Goal: Transaction & Acquisition: Purchase product/service

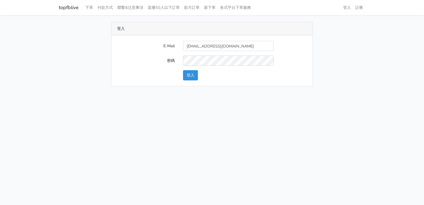
type input "stu9850223@yahoo.com.tw"
click at [183, 70] on button "登入" at bounding box center [190, 75] width 15 height 10
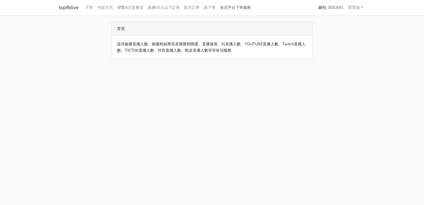
click at [231, 7] on link "各式平台下單服務" at bounding box center [235, 7] width 35 height 11
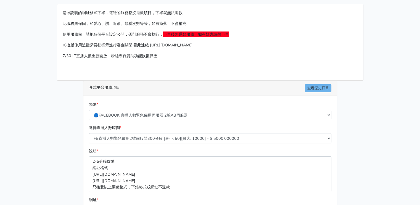
scroll to position [28, 0]
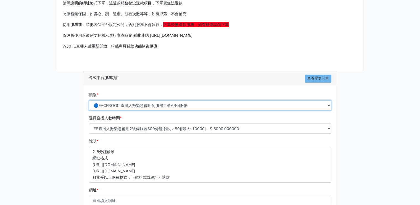
click at [179, 102] on select "🔵FACEBOOK 直播人數緊急備用伺服器 2號AB伺服器 🔵FACEBOOK 網軍專用貼文留言 安全保密 🔵9/30 FACEBOOK 直播人數緩慢進場緩慢…" at bounding box center [210, 105] width 243 height 10
select select "🔵9/30 FACEBOOK 直播人數緩慢進場緩慢退場 台灣獨家"
click at [89, 100] on select "🔵FACEBOOK 直播人數緊急備用伺服器 2號AB伺服器 🔵FACEBOOK 網軍專用貼文留言 安全保密 🔵9/30 FACEBOOK 直播人數緩慢進場緩慢…" at bounding box center [210, 105] width 243 height 10
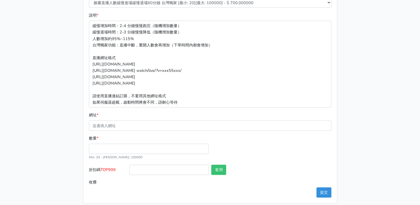
scroll to position [158, 0]
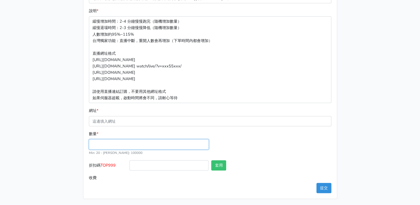
click at [161, 145] on input "數量 *" at bounding box center [149, 144] width 120 height 10
type input "50"
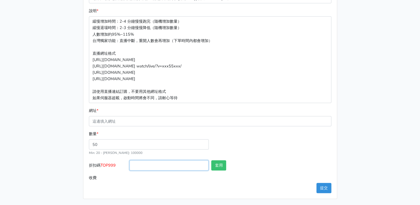
type input "35.000"
click at [188, 166] on input "折扣碼 TOP999" at bounding box center [169, 165] width 79 height 10
type input "top999"
click at [215, 164] on button "套用" at bounding box center [218, 165] width 15 height 10
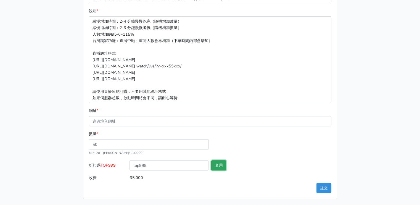
type input "套用失敗"
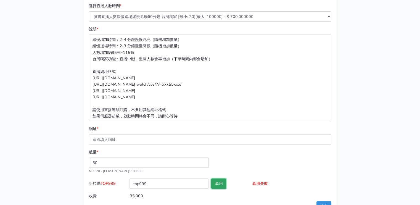
scroll to position [130, 0]
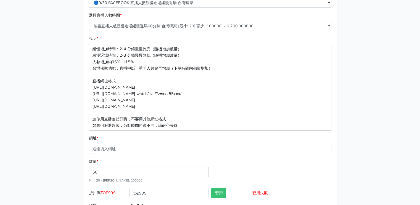
click at [265, 156] on form "類別 * 🔵FACEBOOK 直播人數緊急備用伺服器 2號AB伺服器 🔵FACEBOOK 網軍專用貼文留言 安全保密 🔵9/30 FACEBOOK 直播人數緩…" at bounding box center [210, 100] width 243 height 222
click at [262, 147] on input "網址 *" at bounding box center [210, 149] width 243 height 10
paste input "[URL][DOMAIN_NAME]"
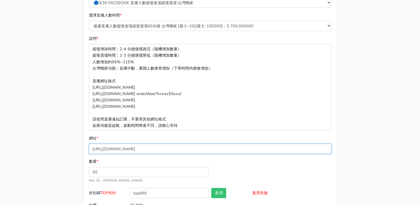
type input "[URL][DOMAIN_NAME]"
click at [234, 174] on div "數量 * 50 Min: 20 - Max: 100000" at bounding box center [210, 173] width 245 height 30
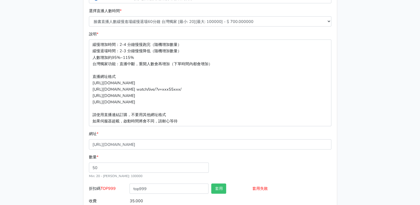
scroll to position [103, 0]
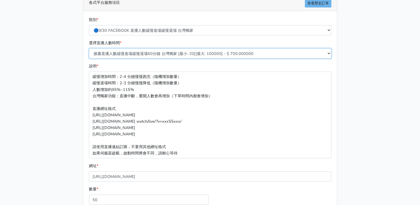
click at [132, 54] on select "臉書直播人數緩慢進場緩慢退場60分鐘 台灣獨家 [最小: 20][最大: 100000] - $ 700.000000 臉書直播人數緩慢進場緩慢退場120分鐘…" at bounding box center [210, 53] width 243 height 10
select select "556"
click at [89, 48] on select "臉書直播人數緩慢進場緩慢退場60分鐘 台灣獨家 [最小: 20][最大: 100000] - $ 700.000000 臉書直播人數緩慢進場緩慢退場120分鐘…" at bounding box center [210, 53] width 243 height 10
type input "70.000"
click at [349, 81] on div "請照說明的網址格式下單，這邊的服務都沒退款項目，下單就無法退款 此服務無保固，如愛心、讚、追蹤、觀看次數等等，如有掉落，不會補充 使用服務前，請把各個平台設定…" at bounding box center [210, 86] width 315 height 335
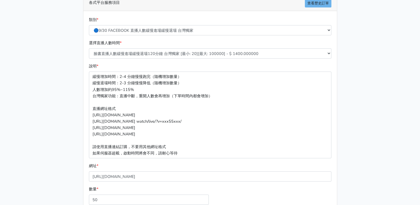
scroll to position [158, 0]
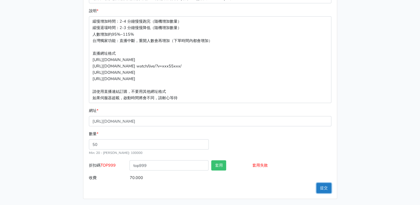
click at [329, 187] on button "提交" at bounding box center [324, 188] width 15 height 10
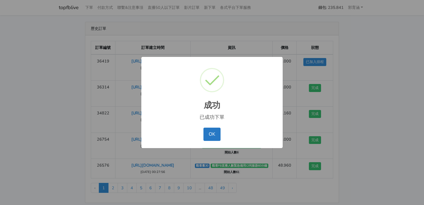
click at [204, 128] on button "OK" at bounding box center [212, 134] width 17 height 13
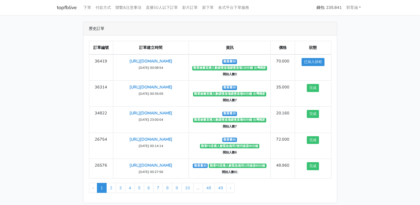
click at [58, 49] on div "歷史訂單 訂單編號 訂單建立時間 資訊 價格 狀態 36419 [URL][DOMAIN_NAME] [DATE] 00:08:54 完成 ‹" at bounding box center [210, 112] width 315 height 181
drag, startPoint x: 58, startPoint y: 83, endPoint x: 43, endPoint y: -14, distance: 98.7
click at [43, 0] on html "topfblive 下單 付款方式 聯繫&注意事項 直播50人以下訂單 影片訂單 新下單 各式平台下單服務 ‹ 1" at bounding box center [210, 105] width 420 height 210
click at [229, 8] on link "各式平台下單服務" at bounding box center [233, 7] width 35 height 11
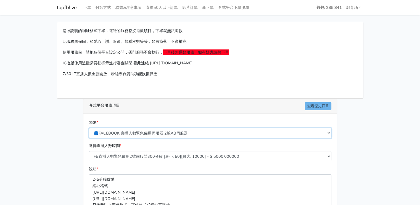
click at [187, 132] on select "🔵FACEBOOK 直播人數緊急備用伺服器 2號AB伺服器 🔵FACEBOOK 網軍專用貼文留言 安全保密 🔵9/30 FACEBOOK 直播人數緩慢進場緩慢…" at bounding box center [210, 133] width 243 height 10
select select "🔵9/30 FACEBOOK 直播人數緩慢進場緩慢退場 台灣獨家"
click at [89, 128] on select "🔵FACEBOOK 直播人數緊急備用伺服器 2號AB伺服器 🔵FACEBOOK 網軍專用貼文留言 安全保密 🔵9/30 FACEBOOK 直播人數緩慢進場緩慢…" at bounding box center [210, 133] width 243 height 10
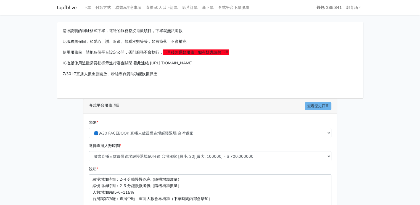
click at [167, 90] on div "請照說明的網址格式下單，這邊的服務都沒退款項目，下單就無法退款 此服務無保固，如愛心、讚、追蹤、觀看次數等等，如有掉落，不會補充 使用服務前，請把各個平台設定…" at bounding box center [210, 60] width 306 height 76
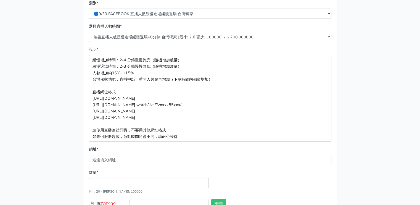
scroll to position [121, 0]
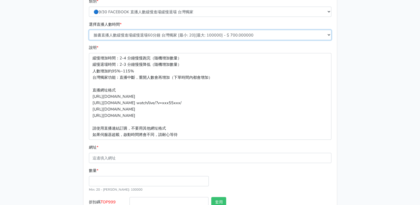
click at [165, 35] on select "臉書直播人數緩慢進場緩慢退場60分鐘 台灣獨家 [最小: 20][最大: 100000] - $ 700.000000 臉書直播人數緩慢進場緩慢退場120分鐘…" at bounding box center [210, 35] width 243 height 10
click at [89, 30] on select "臉書直播人數緩慢進場緩慢退場60分鐘 台灣獨家 [最小: 20][最大: 100000] - $ 700.000000 臉書直播人數緩慢進場緩慢退場120分鐘…" at bounding box center [210, 35] width 243 height 10
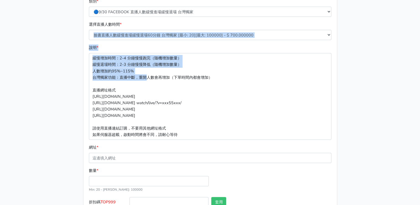
drag, startPoint x: 135, startPoint y: 26, endPoint x: 152, endPoint y: 79, distance: 56.0
click at [152, 79] on form "類別 * 🔵FACEBOOK 直播人數緊急備用伺服器 2號AB伺服器 🔵FACEBOOK 網軍專用貼文留言 安全保密 🔵9/30 FACEBOOK 直播人數緩…" at bounding box center [210, 109] width 243 height 222
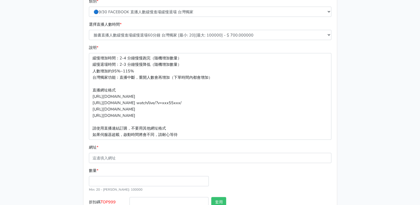
click at [77, 101] on div "請照說明的網址格式下單，這邊的服務都沒退款項目，下單就無法退款 此服務無保固，如愛心、讚、追蹤、觀看次數等等，如有掉落，不會補充 使用服務前，請把各個平台設定…" at bounding box center [210, 68] width 315 height 335
click at [145, 159] on input "網址 *" at bounding box center [210, 158] width 243 height 10
paste input "[URL][DOMAIN_NAME]"
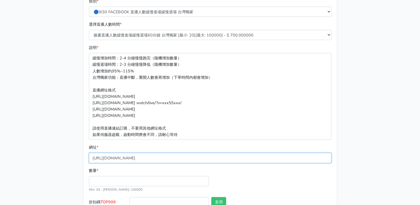
type input "[URL][DOMAIN_NAME]"
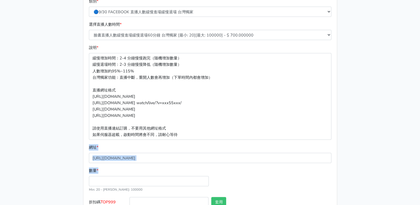
drag, startPoint x: 59, startPoint y: 150, endPoint x: 107, endPoint y: 179, distance: 56.4
click at [107, 179] on div "請照說明的網址格式下單，這邊的服務都沒退款項目，下單就無法退款 此服務無保固，如愛心、讚、追蹤、觀看次數等等，如有掉落，不會補充 使用服務前，請把各個平台設定…" at bounding box center [210, 68] width 315 height 335
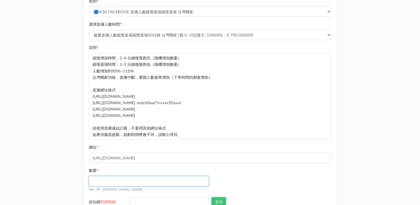
click at [107, 179] on input "數量 *" at bounding box center [149, 181] width 120 height 10
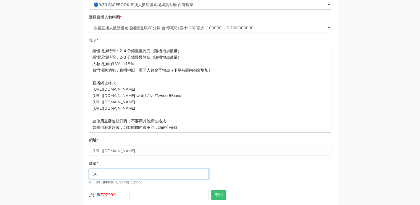
scroll to position [158, 0]
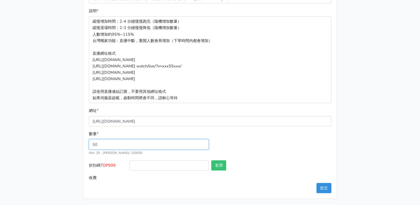
type input "50"
type input "35.000"
drag, startPoint x: 388, startPoint y: 126, endPoint x: 255, endPoint y: 141, distance: 133.2
click at [255, 141] on main "請照說明的網址格式下單，這邊的服務都沒退款項目，下單就無法退款 此服務無保固，如愛心、讚、追蹤、觀看次數等等，如有掉落，不會補充 使用服務前，請把各個平台設定…" at bounding box center [210, 31] width 420 height 348
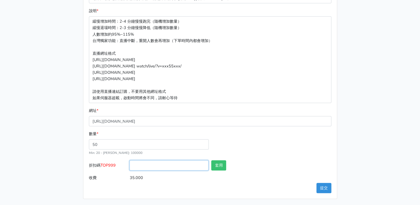
click at [203, 161] on input "折扣碼 TOP999" at bounding box center [169, 165] width 79 height 10
drag, startPoint x: 255, startPoint y: 165, endPoint x: 329, endPoint y: 183, distance: 75.8
click at [329, 183] on form "類別 * 🔵FACEBOOK 直播人數緊急備用伺服器 2號AB伺服器 🔵FACEBOOK 網軍專用貼文留言 安全保密 🔵9/30 FACEBOOK 直播人數緩…" at bounding box center [210, 72] width 243 height 222
click at [327, 184] on button "提交" at bounding box center [324, 188] width 15 height 10
